Goal: Task Accomplishment & Management: Use online tool/utility

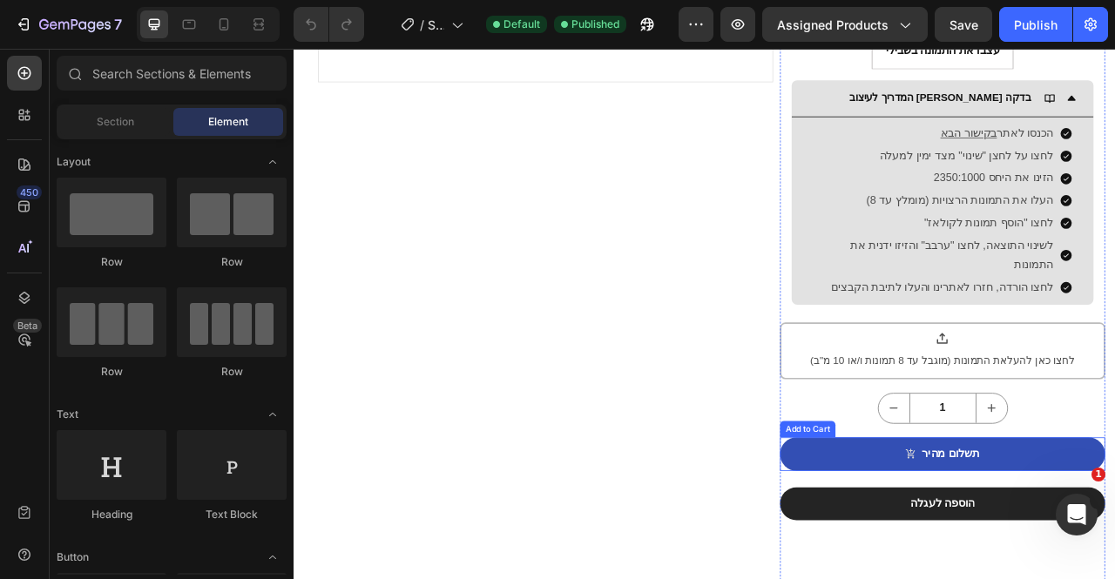
click at [1114, 556] on div "תשלום מהיר" at bounding box center [1128, 565] width 73 height 18
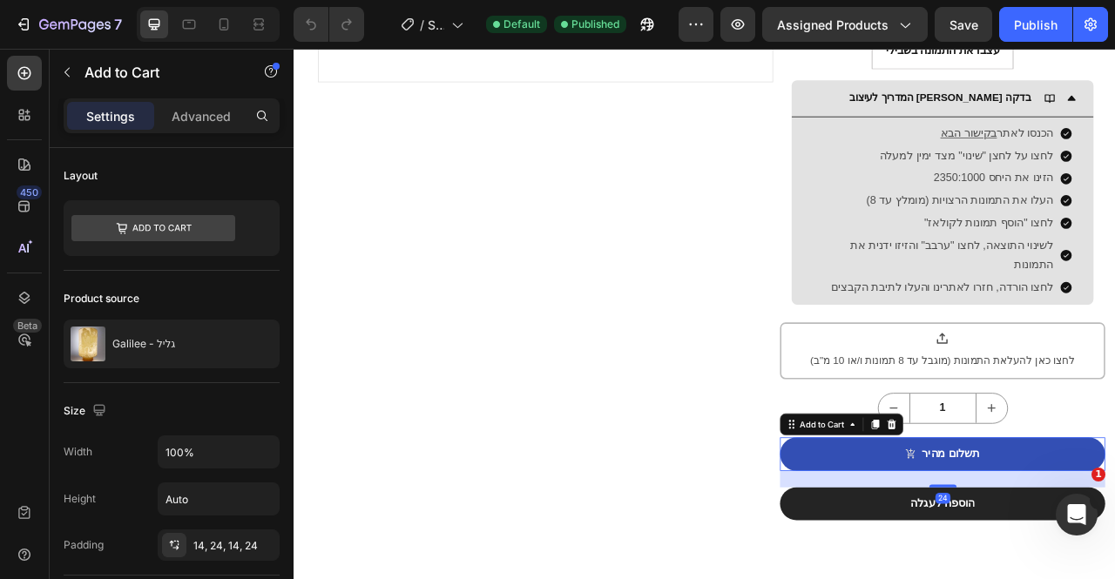
click at [155, 233] on icon at bounding box center [153, 228] width 164 height 26
click at [179, 159] on div "Layout" at bounding box center [172, 209] width 216 height 123
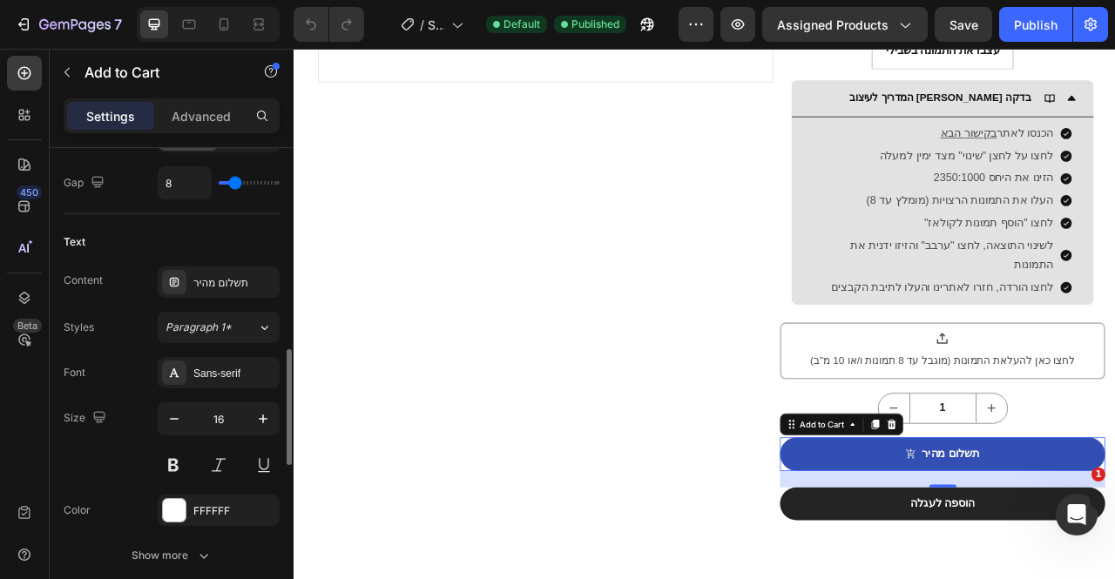
scroll to position [845, 0]
click at [208, 277] on div "תשלום מהיר" at bounding box center [234, 281] width 82 height 16
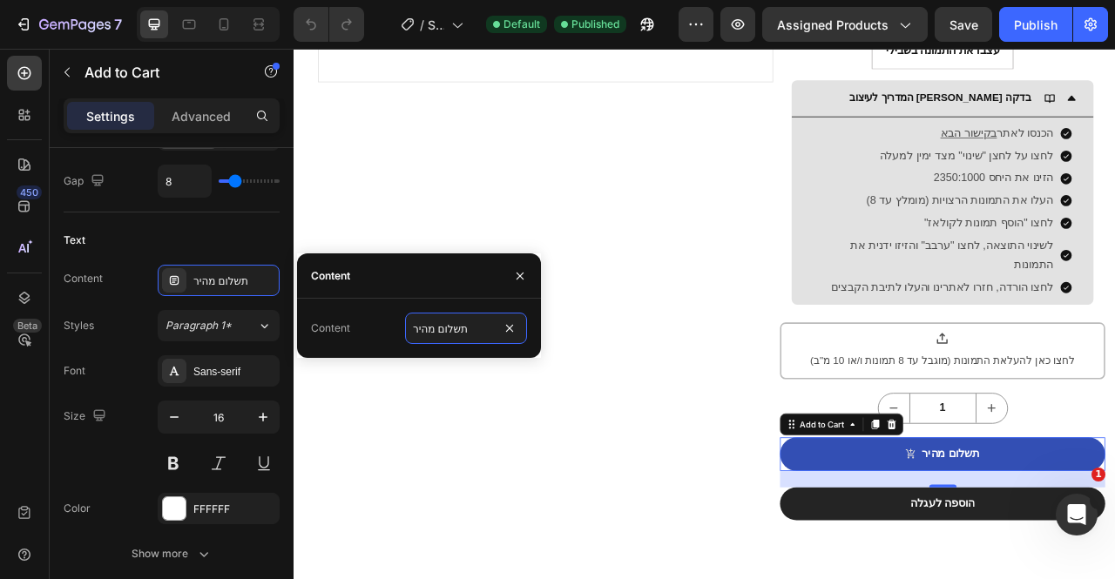
click at [425, 323] on input "תשלום מהיר" at bounding box center [466, 328] width 122 height 31
type input "ה"
type input "לתשלום מאובטח"
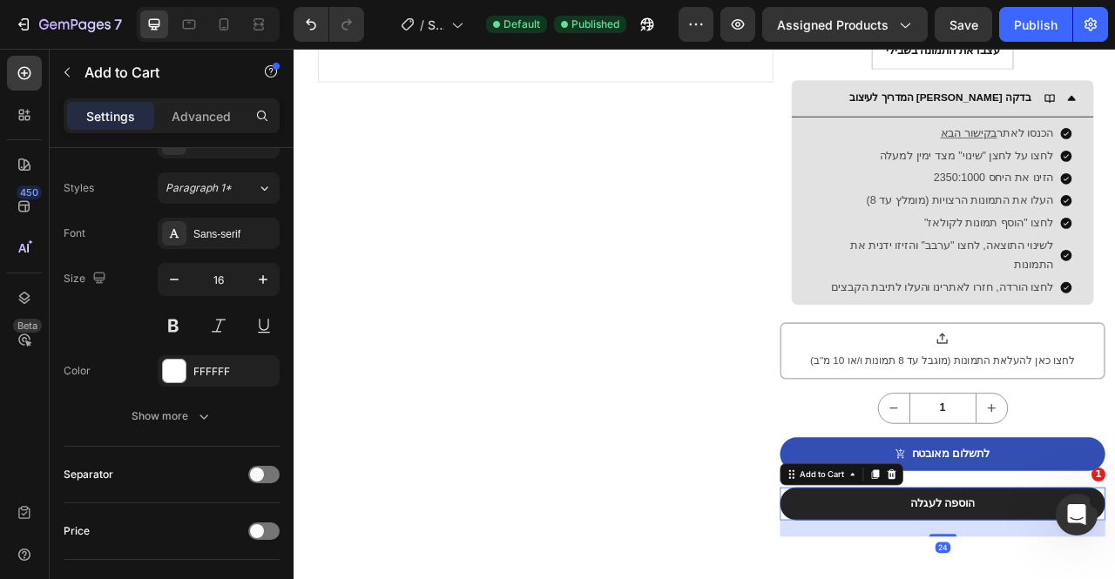
click at [1047, 578] on icon at bounding box center [1054, 591] width 14 height 14
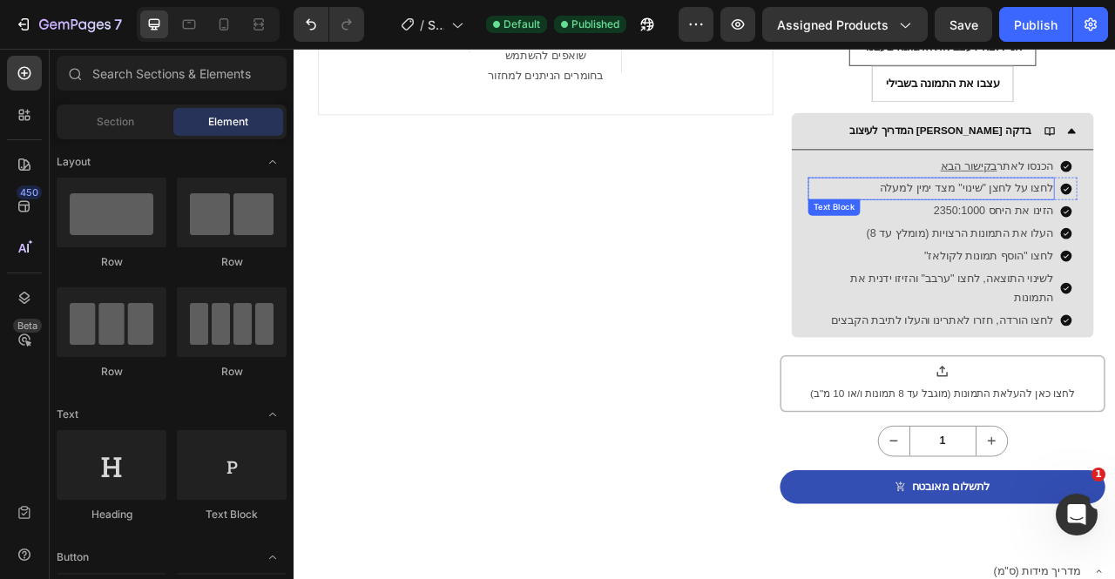
scroll to position [917, 0]
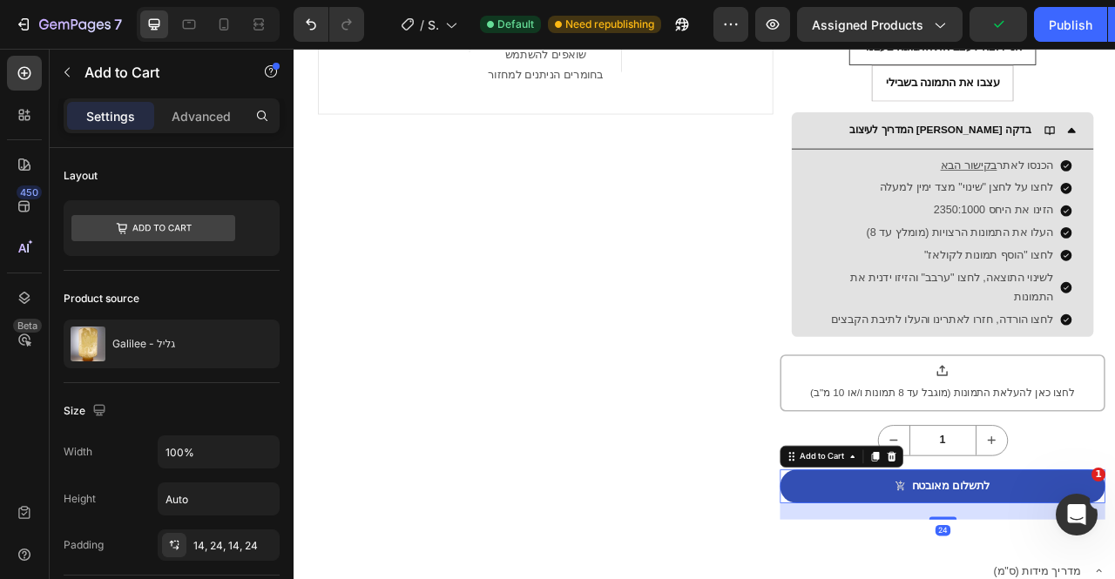
click at [1054, 18] on div "Publish" at bounding box center [1071, 25] width 44 height 18
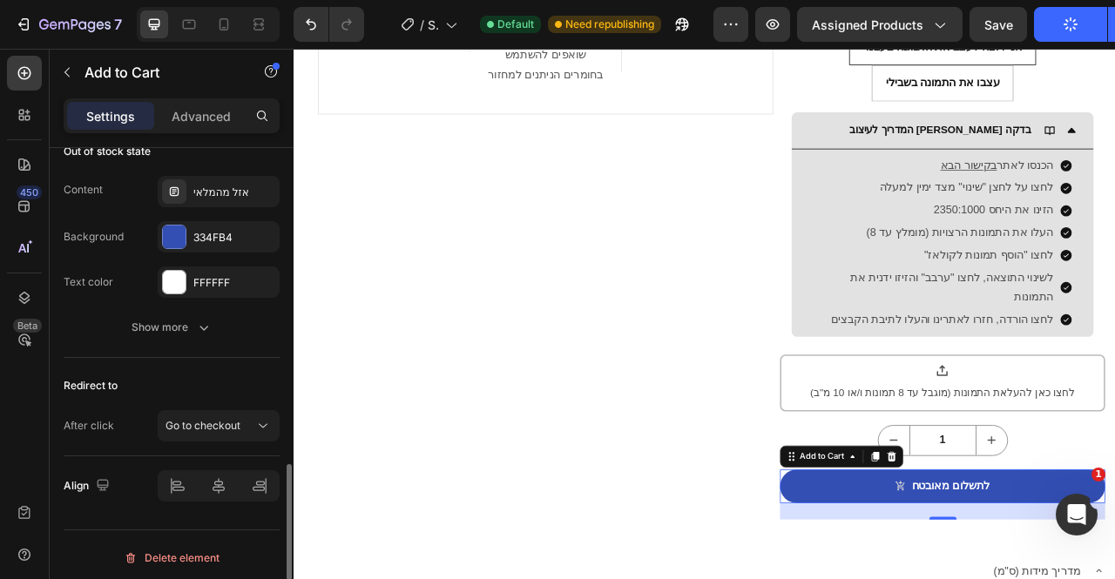
scroll to position [1517, 0]
click at [219, 419] on span "Go to checkout" at bounding box center [202, 425] width 75 height 13
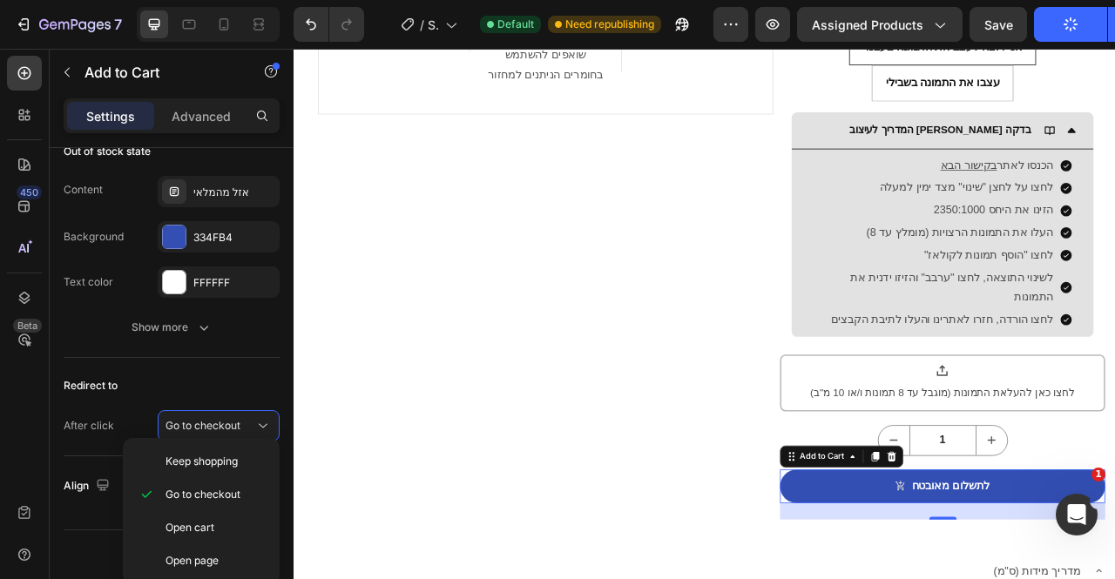
click at [195, 522] on span "Open cart" at bounding box center [189, 528] width 49 height 16
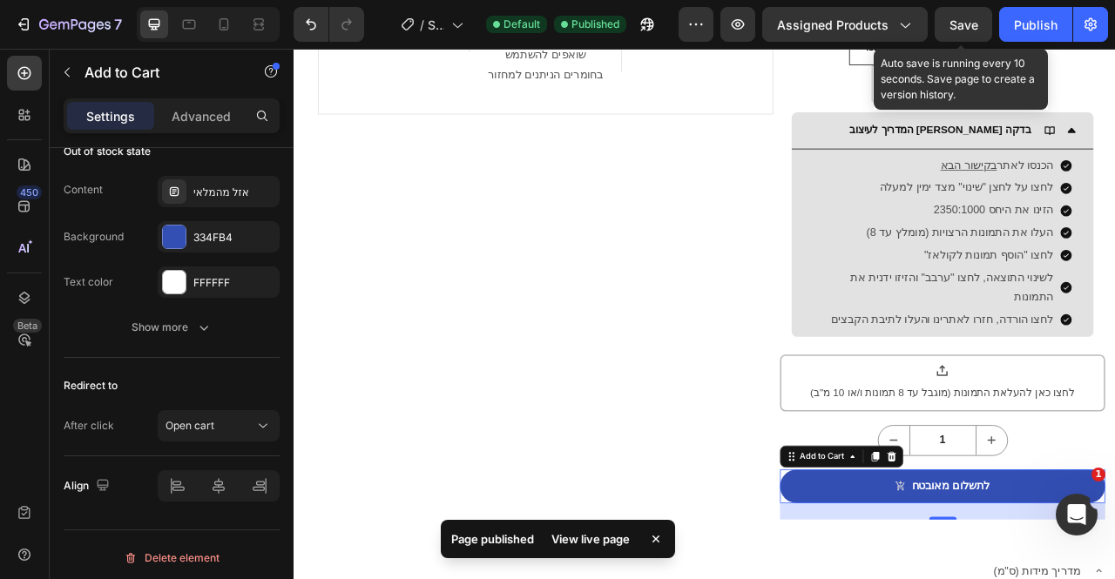
click at [965, 17] on span "Save" at bounding box center [963, 24] width 29 height 15
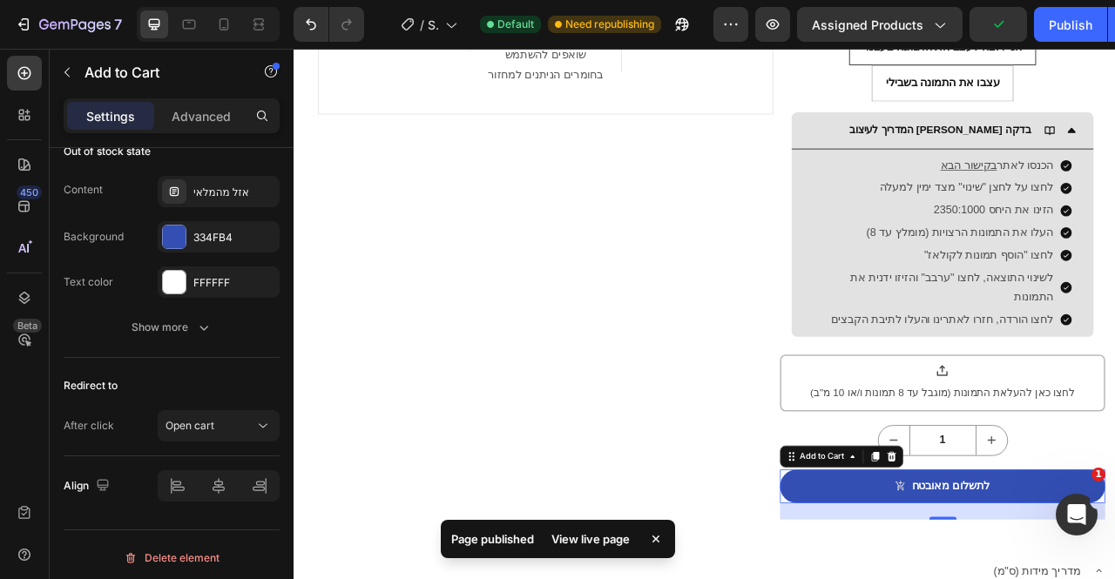
click at [1041, 19] on button "Publish" at bounding box center [1070, 24] width 73 height 35
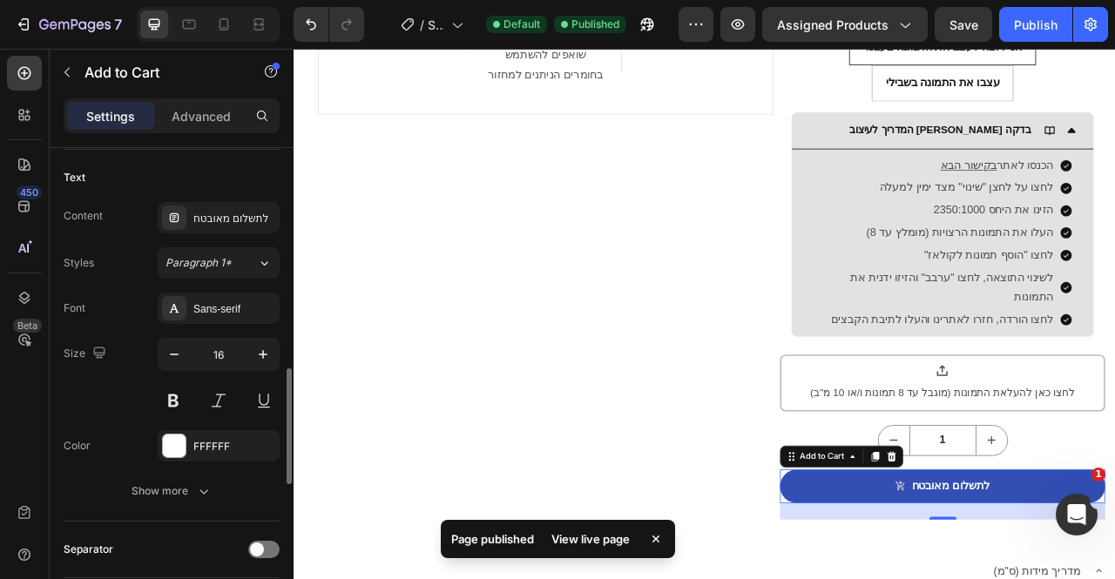
scroll to position [908, 0]
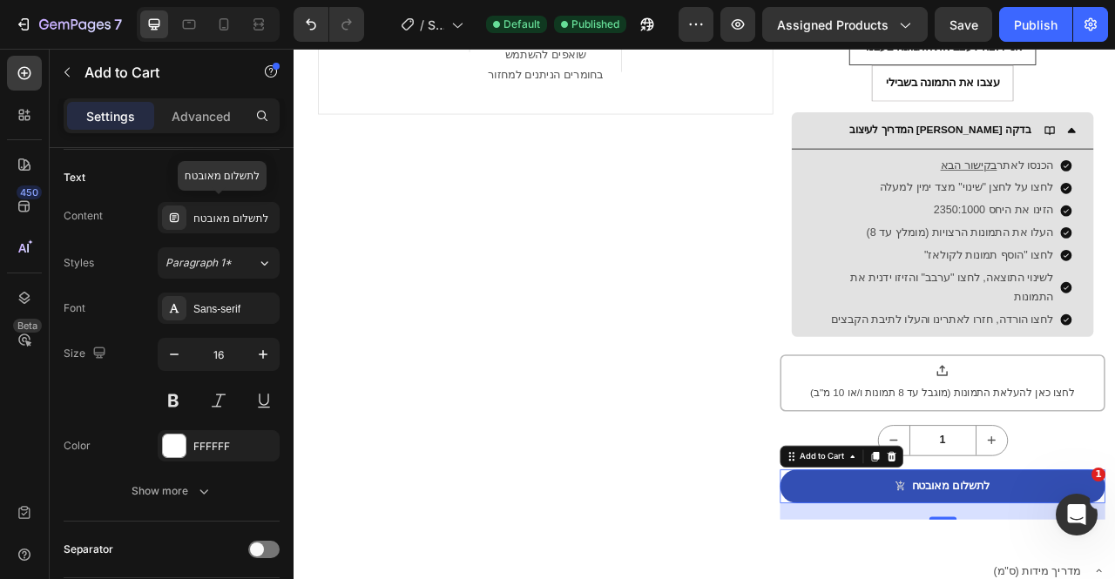
click at [244, 224] on div "לתשלום מאובטח" at bounding box center [219, 217] width 122 height 31
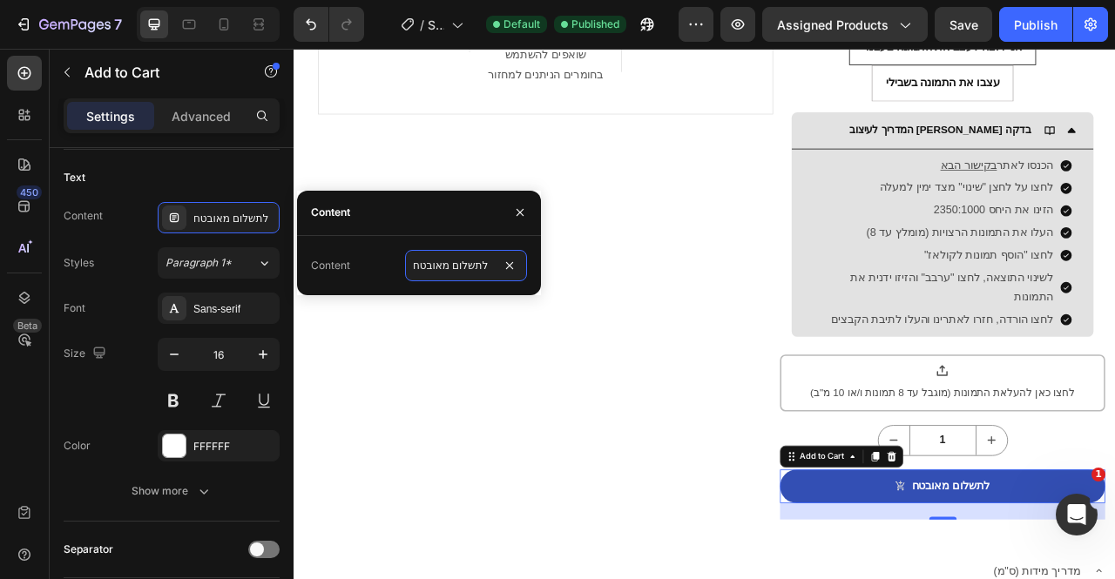
click at [493, 274] on input "לתשלום מאובטח" at bounding box center [466, 265] width 122 height 31
type input "ל"
type input "הוספה לעגלה"
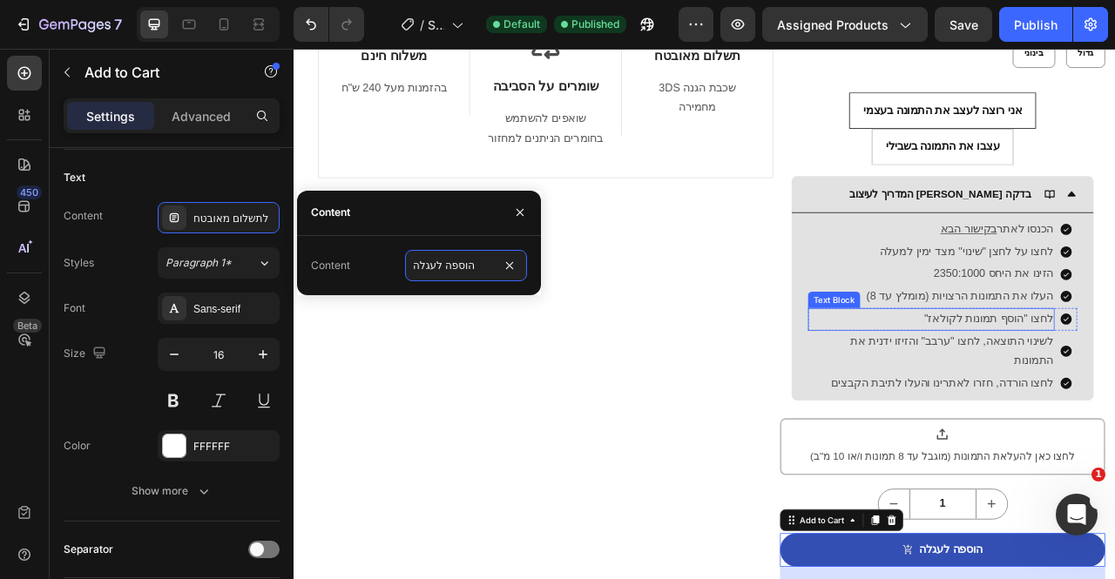
scroll to position [835, 0]
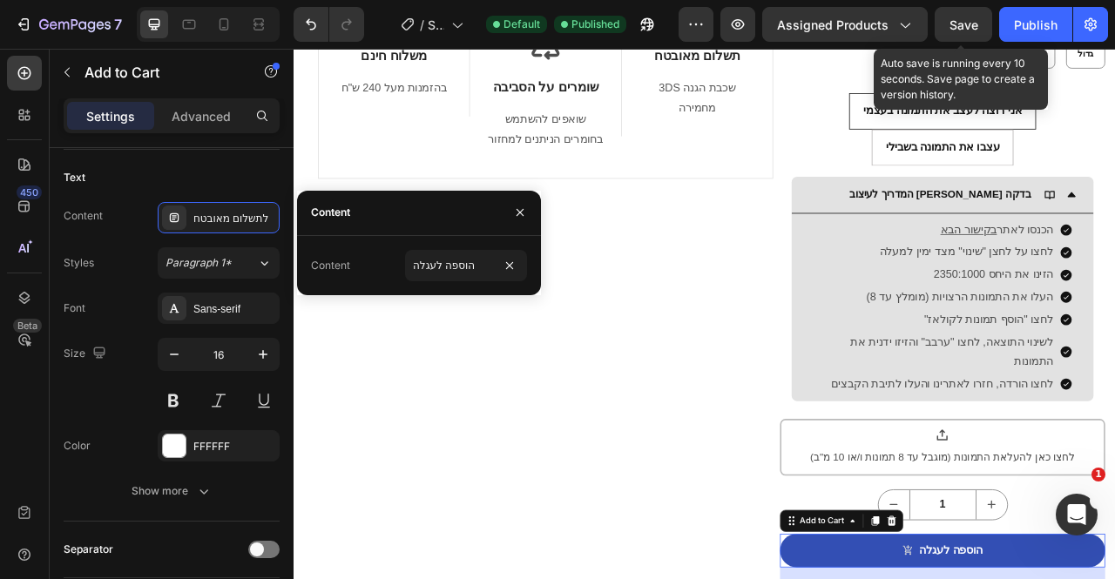
click at [975, 10] on button "Save" at bounding box center [963, 24] width 57 height 35
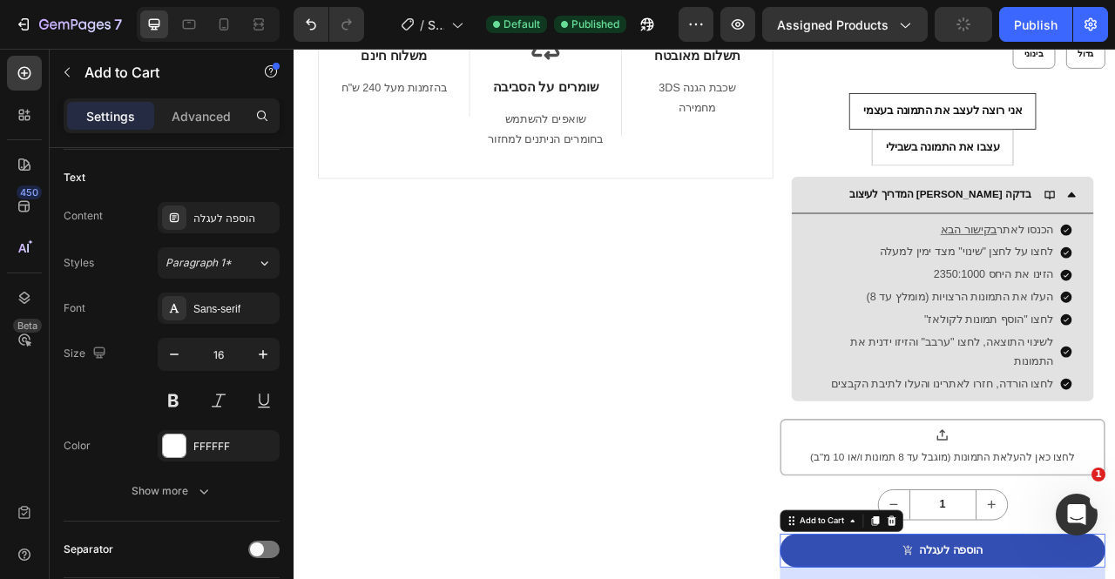
click at [1012, 13] on button "Publish" at bounding box center [1035, 24] width 73 height 35
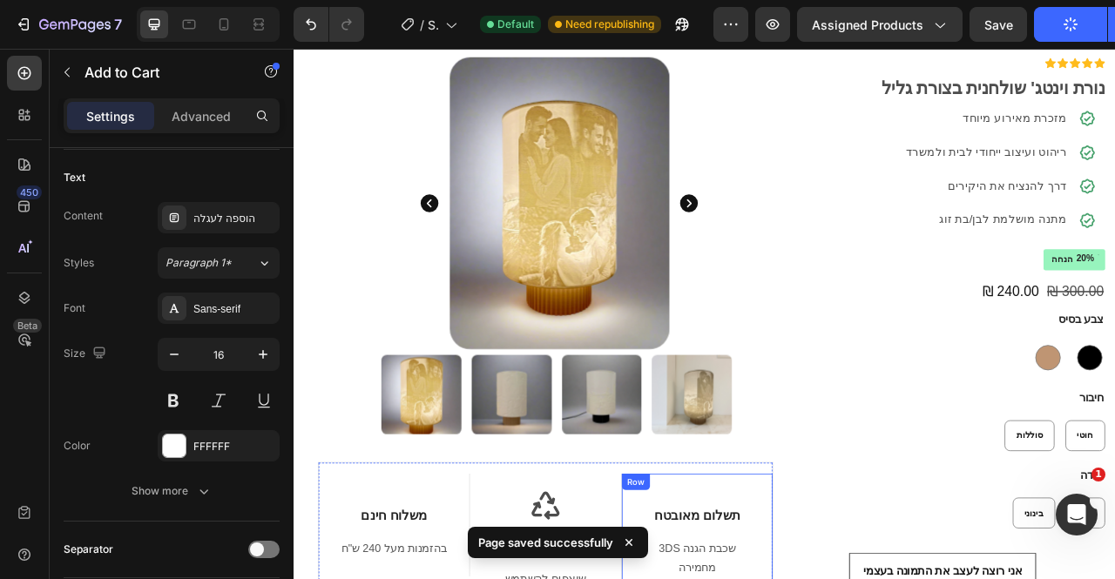
scroll to position [0, 0]
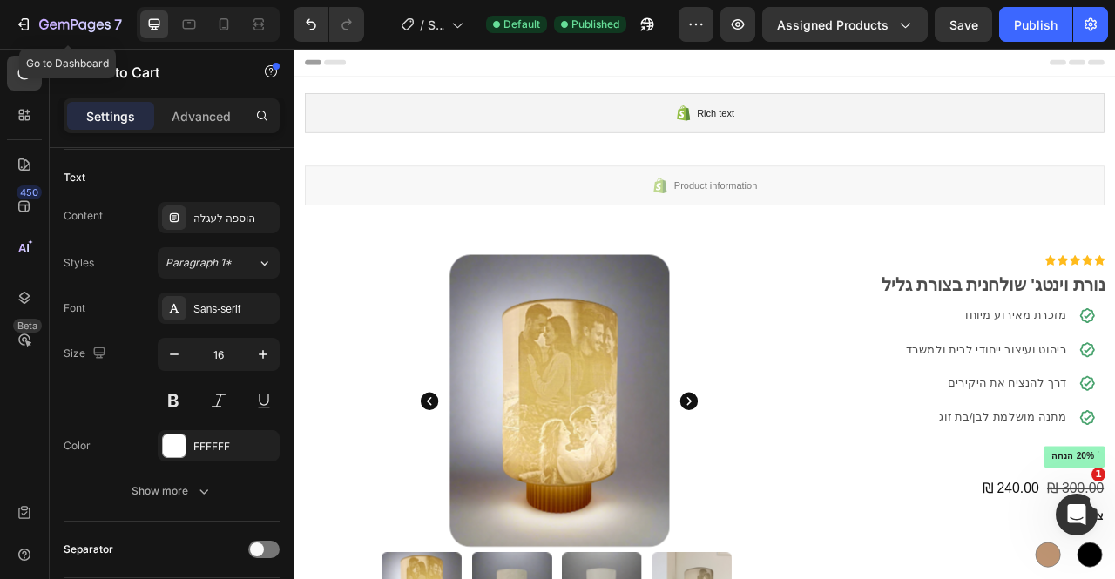
click at [67, 25] on icon "button" at bounding box center [74, 25] width 71 height 15
